Goal: Navigation & Orientation: Find specific page/section

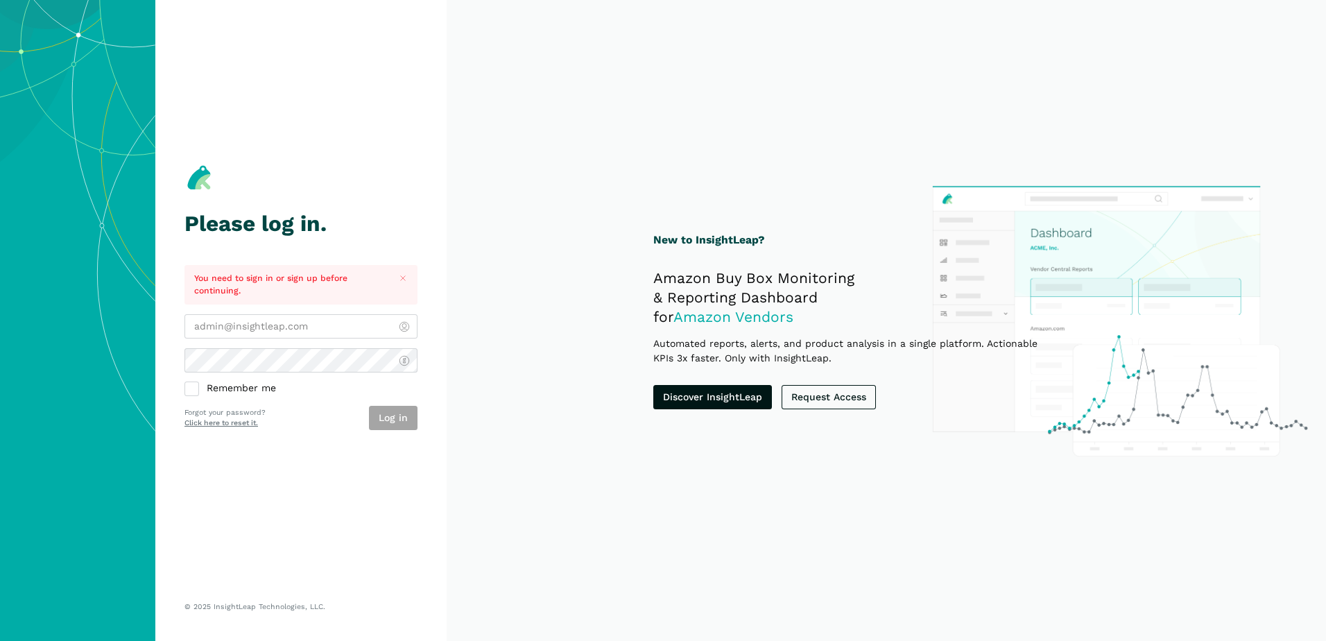
type input "[PERSON_NAME][EMAIL_ADDRESS][DOMAIN_NAME]"
click at [320, 428] on div "Log in Forgot your password? Click here to reset it." at bounding box center [300, 418] width 233 height 24
click at [397, 421] on button "Log in" at bounding box center [393, 418] width 49 height 24
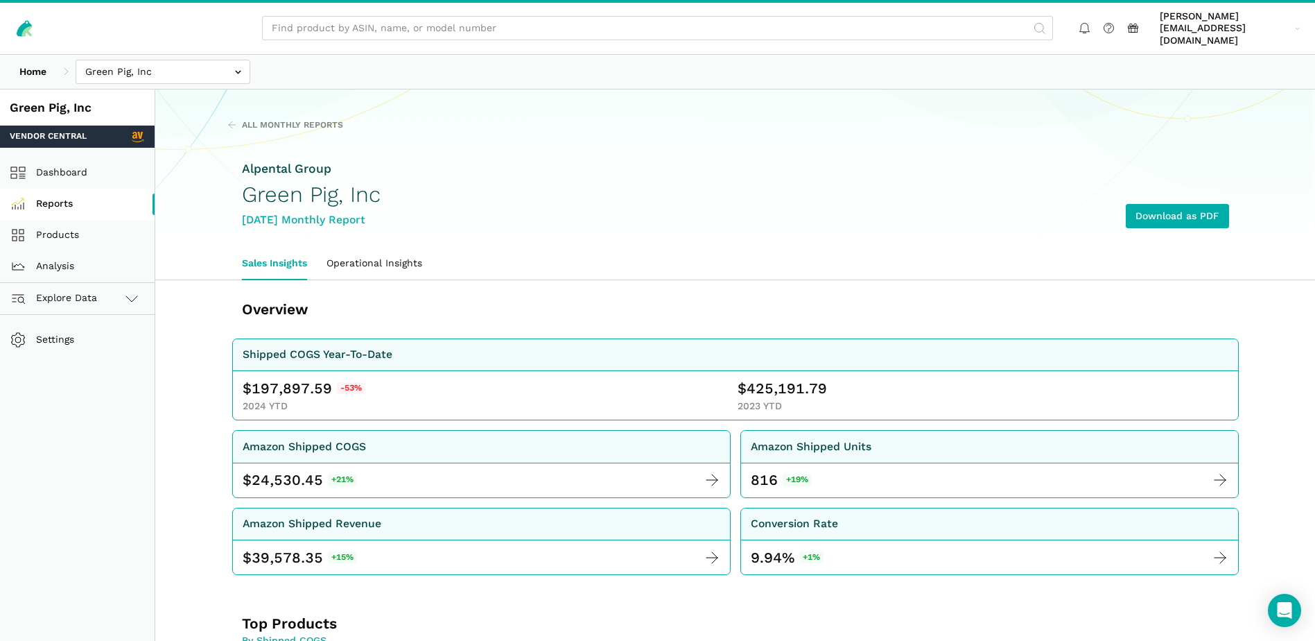
click at [48, 196] on link "Reports" at bounding box center [77, 204] width 155 height 31
